Goal: Information Seeking & Learning: Learn about a topic

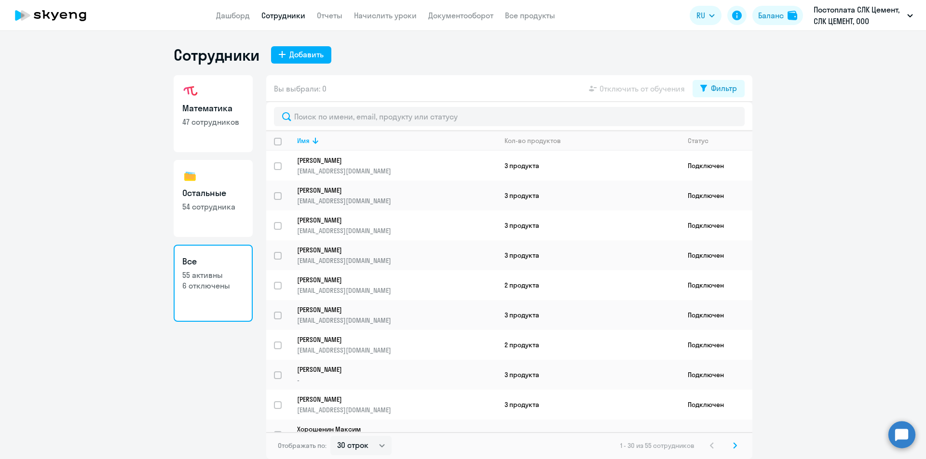
select select "30"
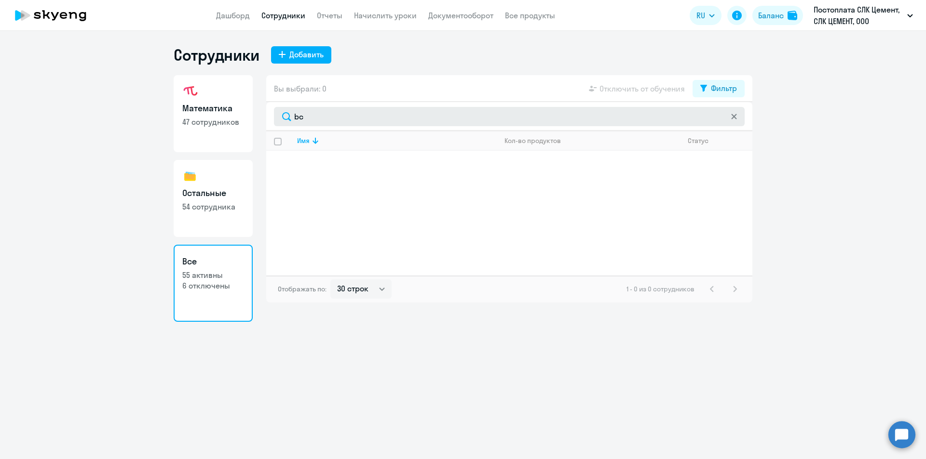
type input "b"
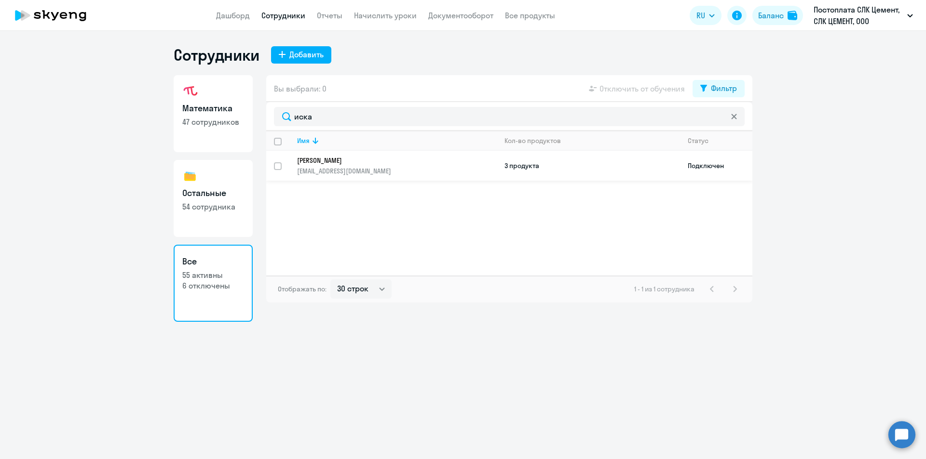
type input "иска"
click at [435, 157] on p "[PERSON_NAME]" at bounding box center [390, 160] width 186 height 9
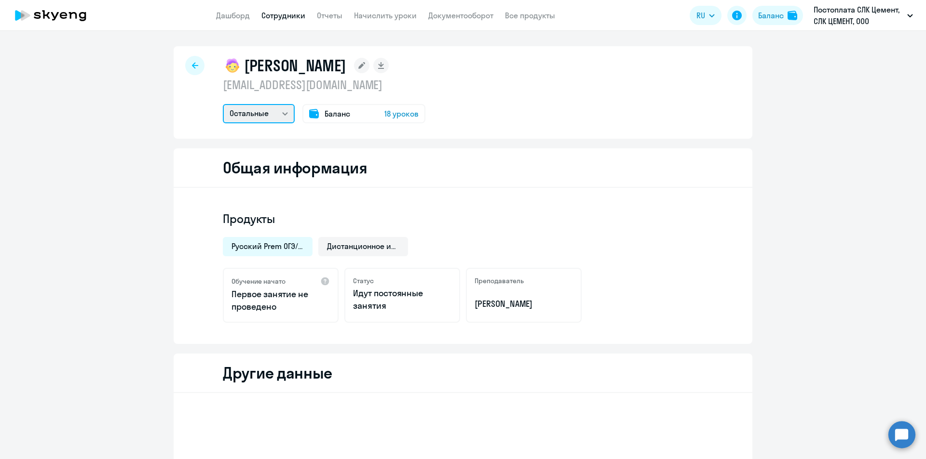
click at [260, 115] on select "Остальные Математика" at bounding box center [259, 113] width 72 height 19
select select "math"
click at [223, 104] on select "Остальные Математика" at bounding box center [259, 113] width 72 height 19
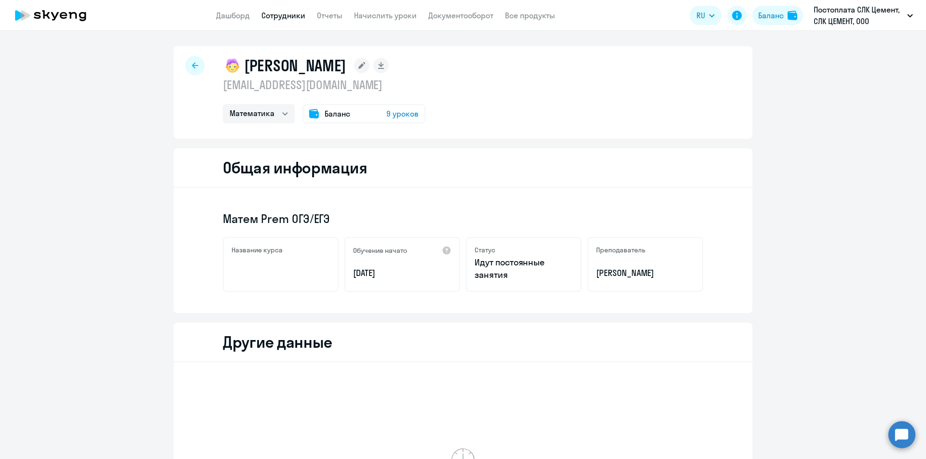
click at [192, 63] on icon at bounding box center [195, 65] width 6 height 7
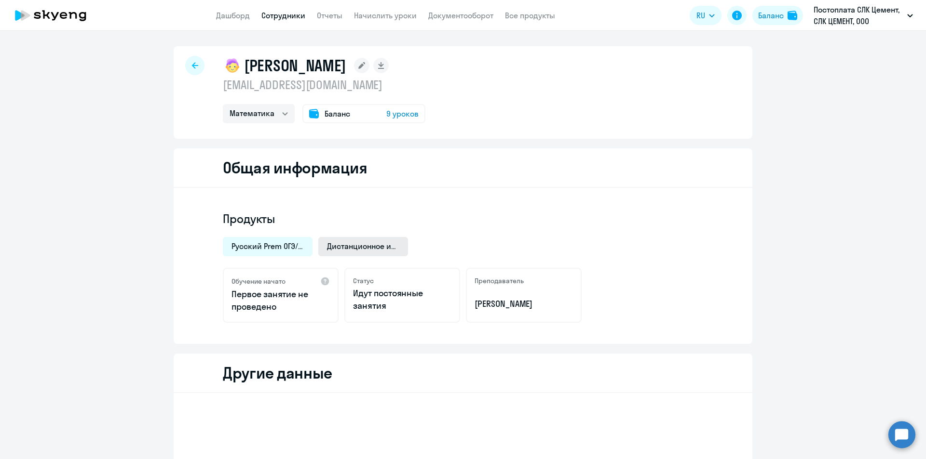
click at [364, 244] on span "Дистанционное индивидуальное занятие по физике для подготовки к ОГЭ и ЕГЭ" at bounding box center [363, 246] width 72 height 11
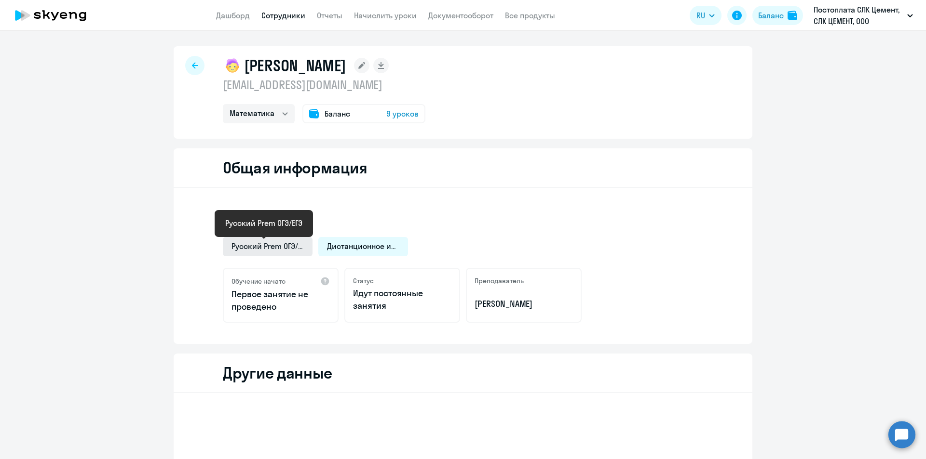
click at [274, 246] on span "Русский Prem ОГЭ/ЕГЭ" at bounding box center [267, 246] width 72 height 11
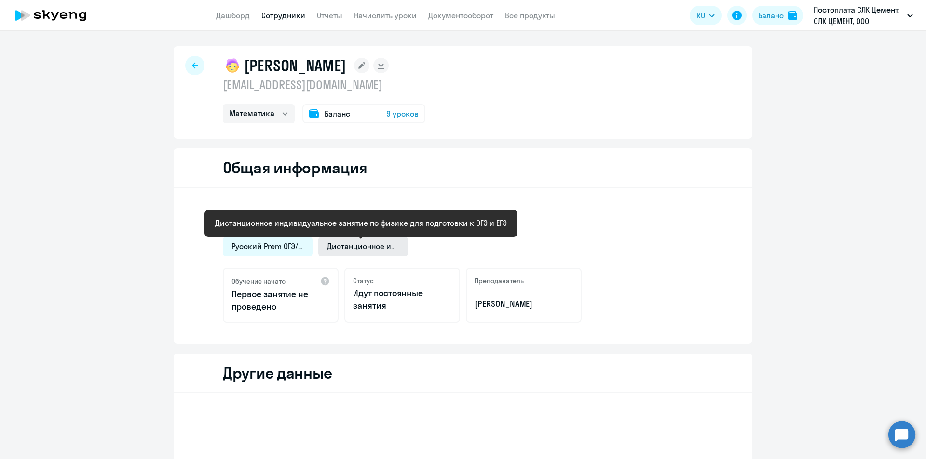
click at [327, 245] on span "Дистанционное индивидуальное занятие по физике для подготовки к ОГЭ и ЕГЭ" at bounding box center [363, 246] width 72 height 11
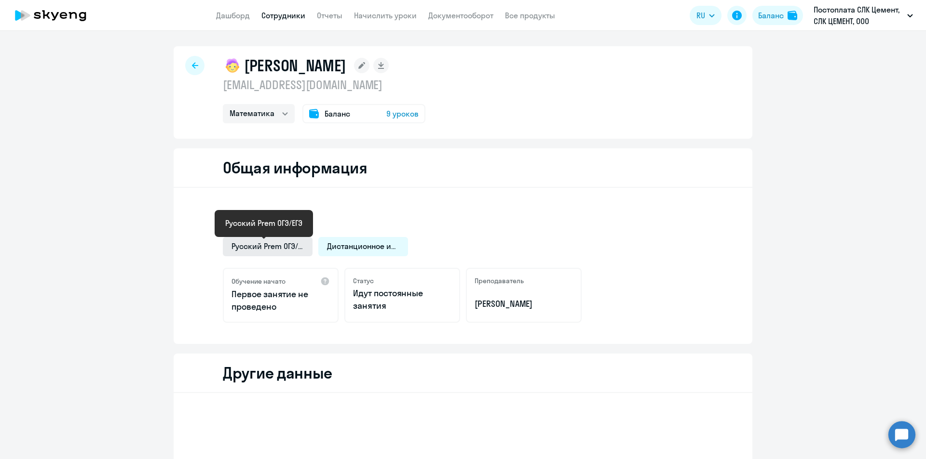
click at [287, 245] on span "Русский Prem ОГЭ/ЕГЭ" at bounding box center [267, 246] width 72 height 11
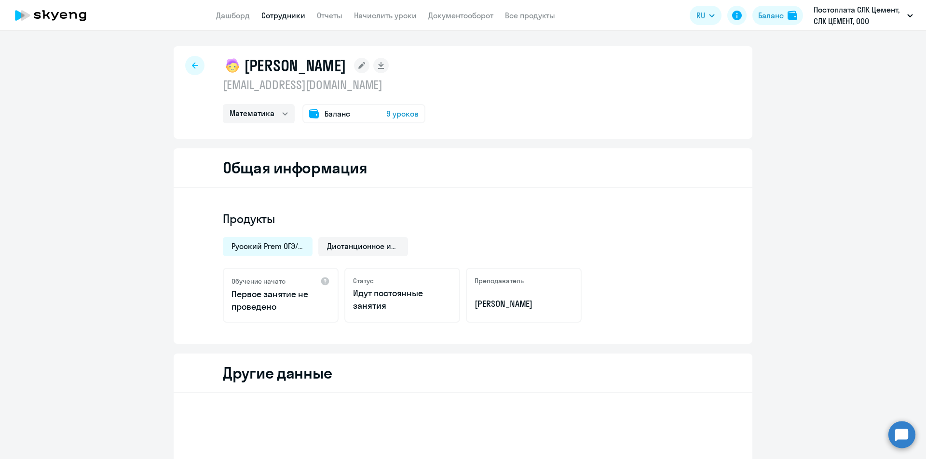
click at [185, 62] on div at bounding box center [194, 65] width 19 height 19
